Goal: Transaction & Acquisition: Register for event/course

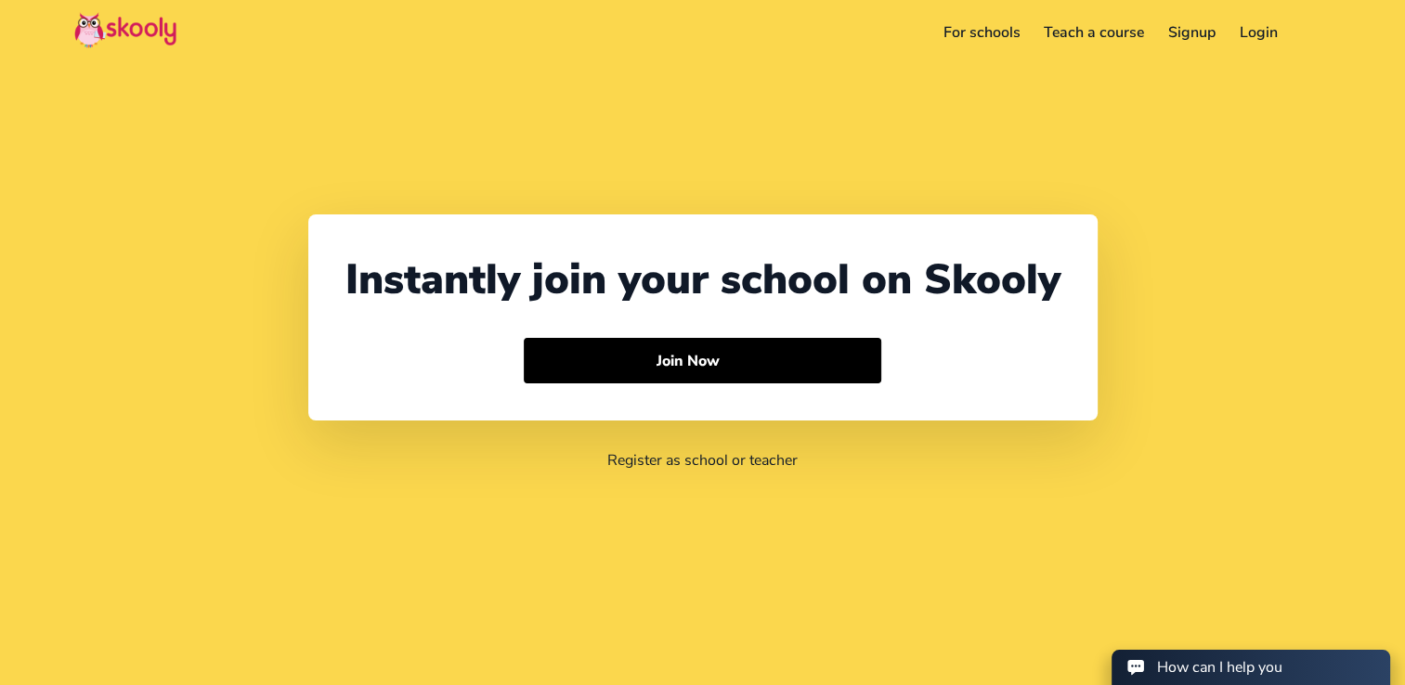
select select "971"
select select "[GEOGRAPHIC_DATA]"
select select "[GEOGRAPHIC_DATA]/[GEOGRAPHIC_DATA]"
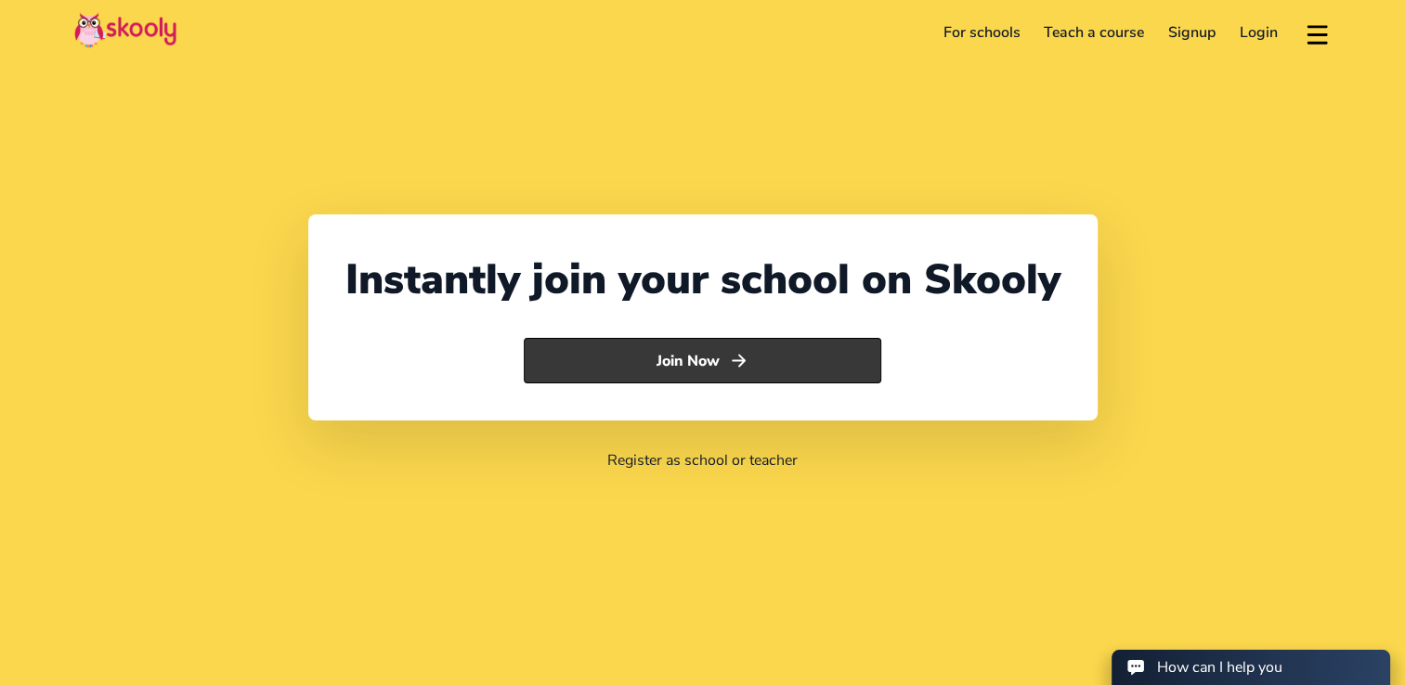
click at [634, 358] on button "Join Now" at bounding box center [702, 361] width 357 height 46
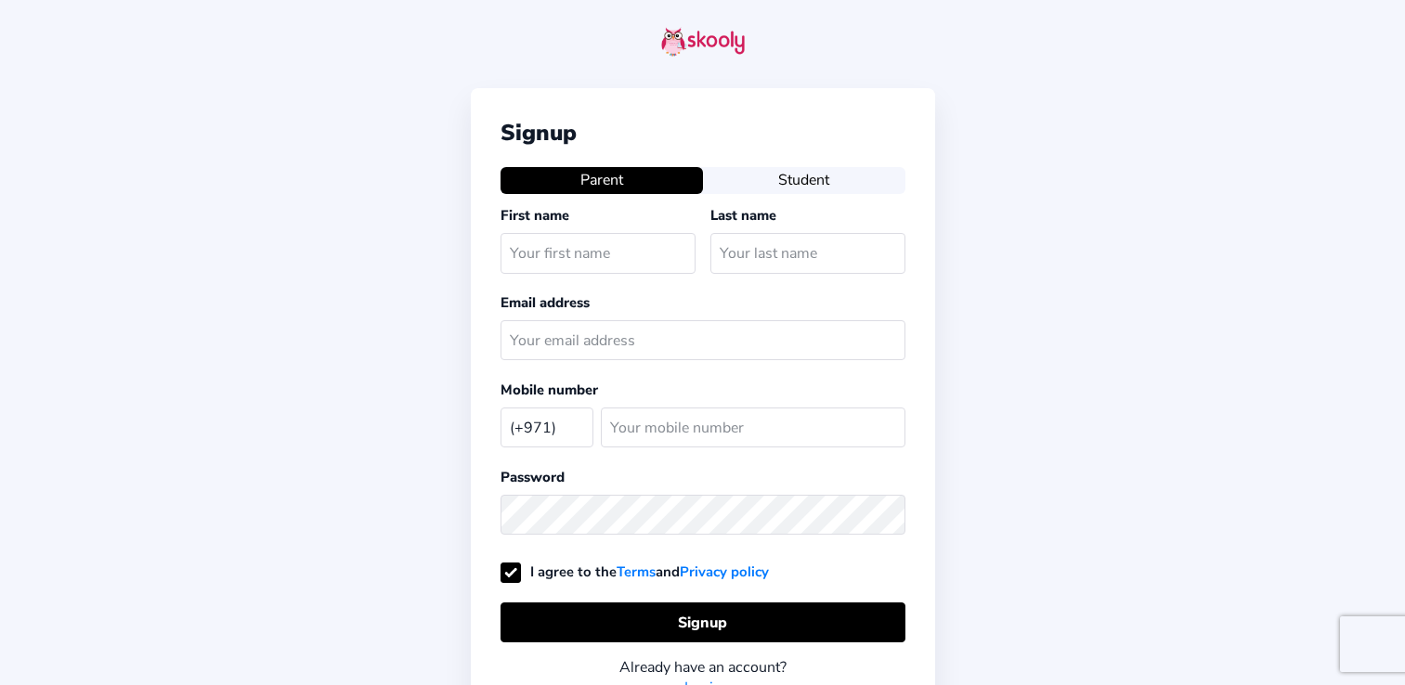
select select "AE"
click at [802, 184] on button "Student" at bounding box center [804, 180] width 202 height 26
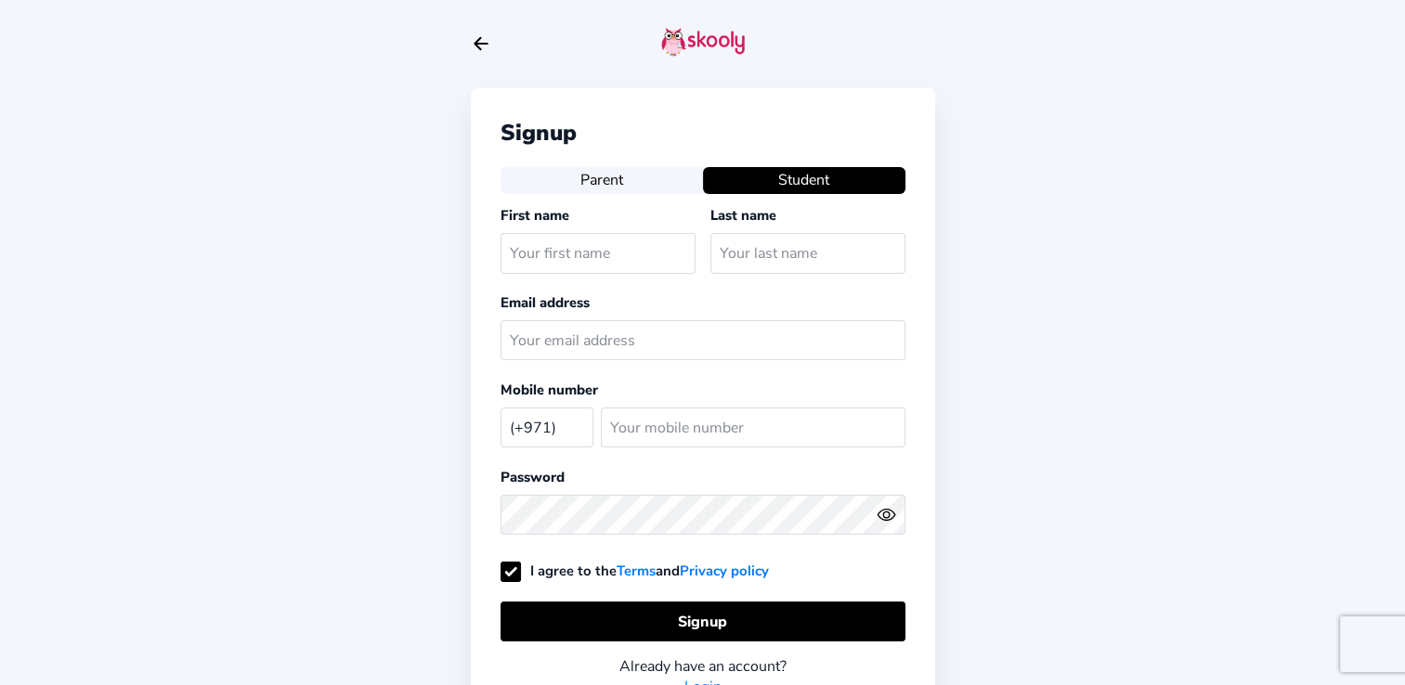
click at [710, 681] on link "Login" at bounding box center [702, 687] width 37 height 20
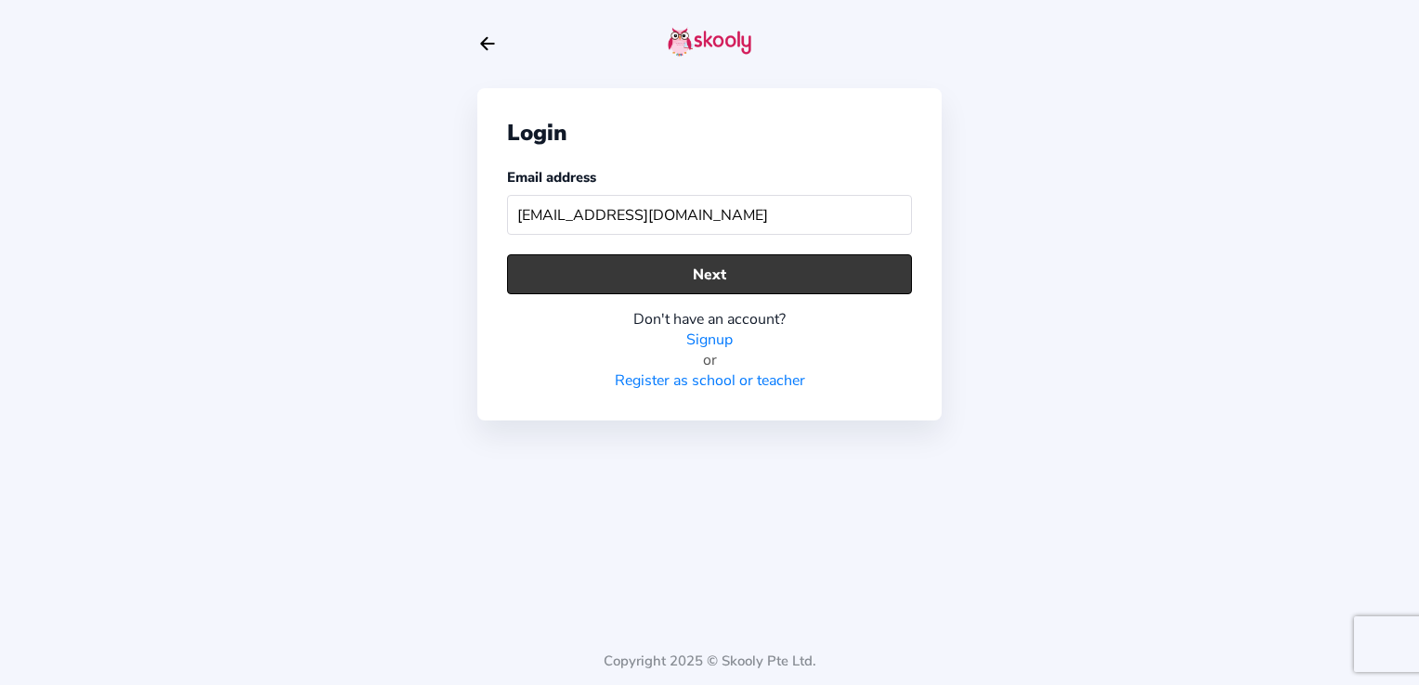
type input "BWAD001717@bloomworldacademy.ae"
click at [644, 279] on button "Next" at bounding box center [709, 274] width 405 height 40
